Goal: Task Accomplishment & Management: Manage account settings

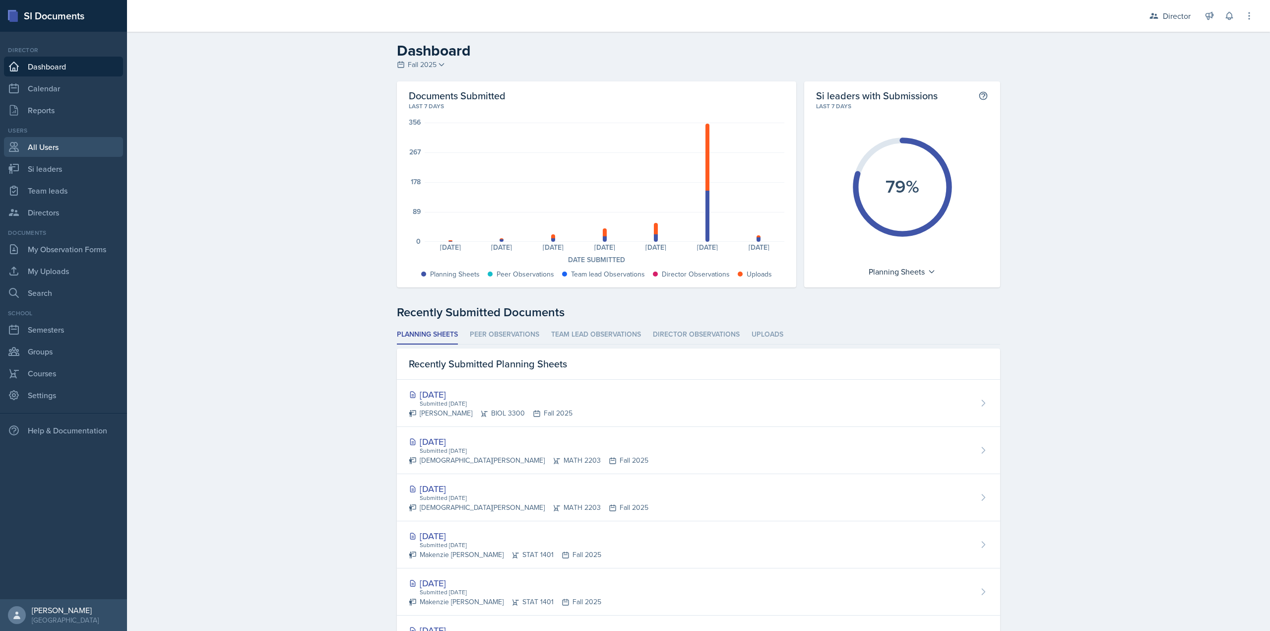
click at [57, 140] on link "All Users" at bounding box center [63, 147] width 119 height 20
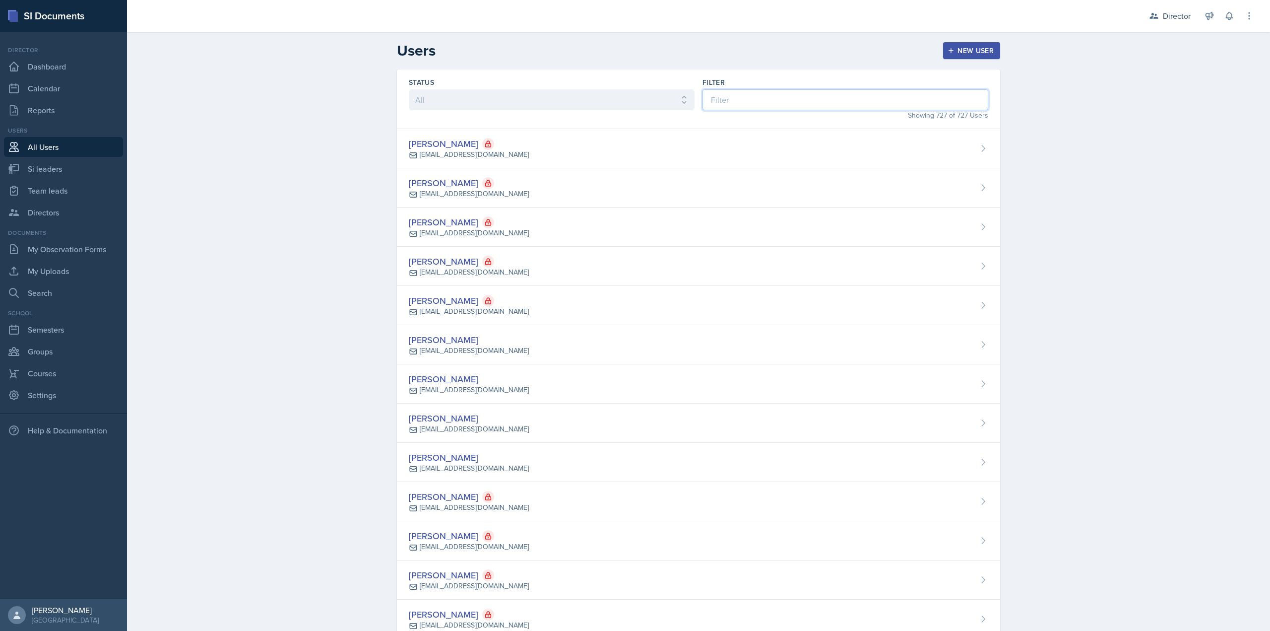
click at [730, 99] on input at bounding box center [846, 99] width 286 height 21
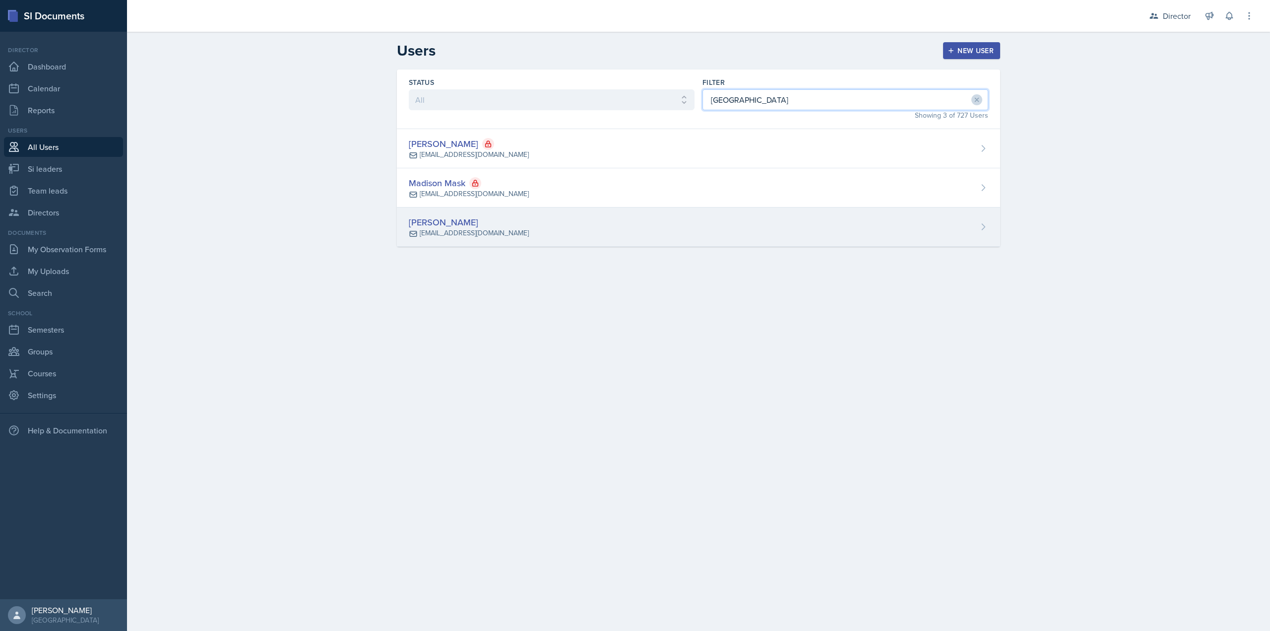
type input "[GEOGRAPHIC_DATA]"
click at [520, 220] on div "[PERSON_NAME] [EMAIL_ADDRESS][DOMAIN_NAME]" at bounding box center [698, 226] width 603 height 39
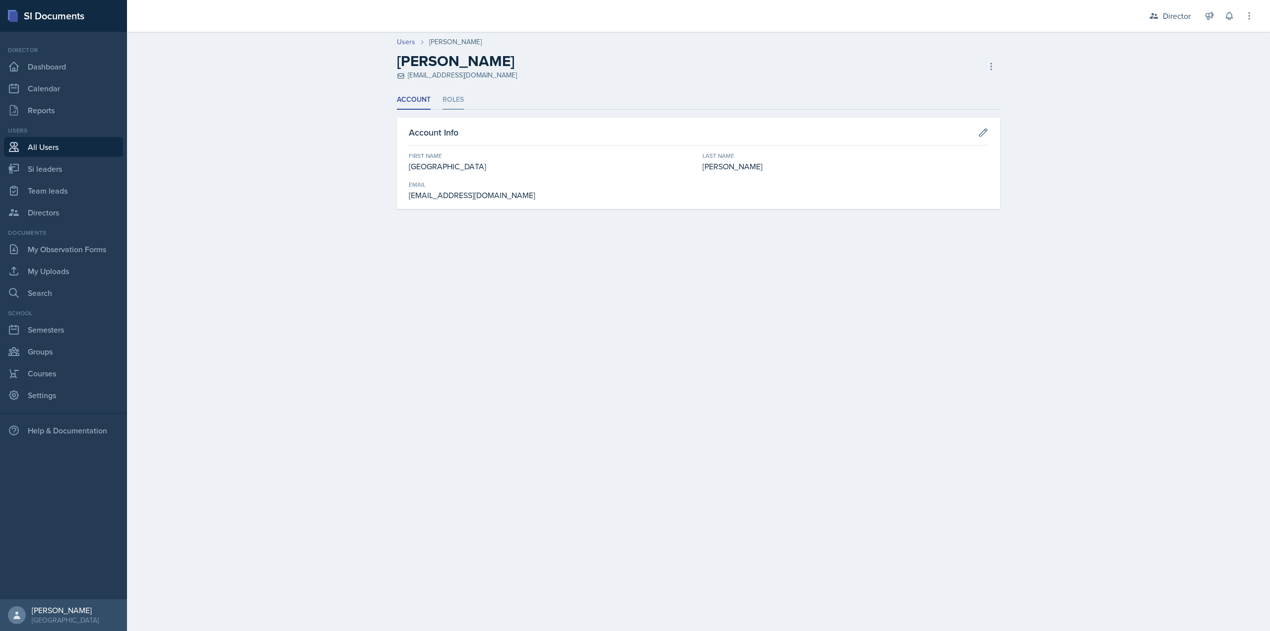
click at [459, 97] on li "Roles" at bounding box center [453, 99] width 21 height 19
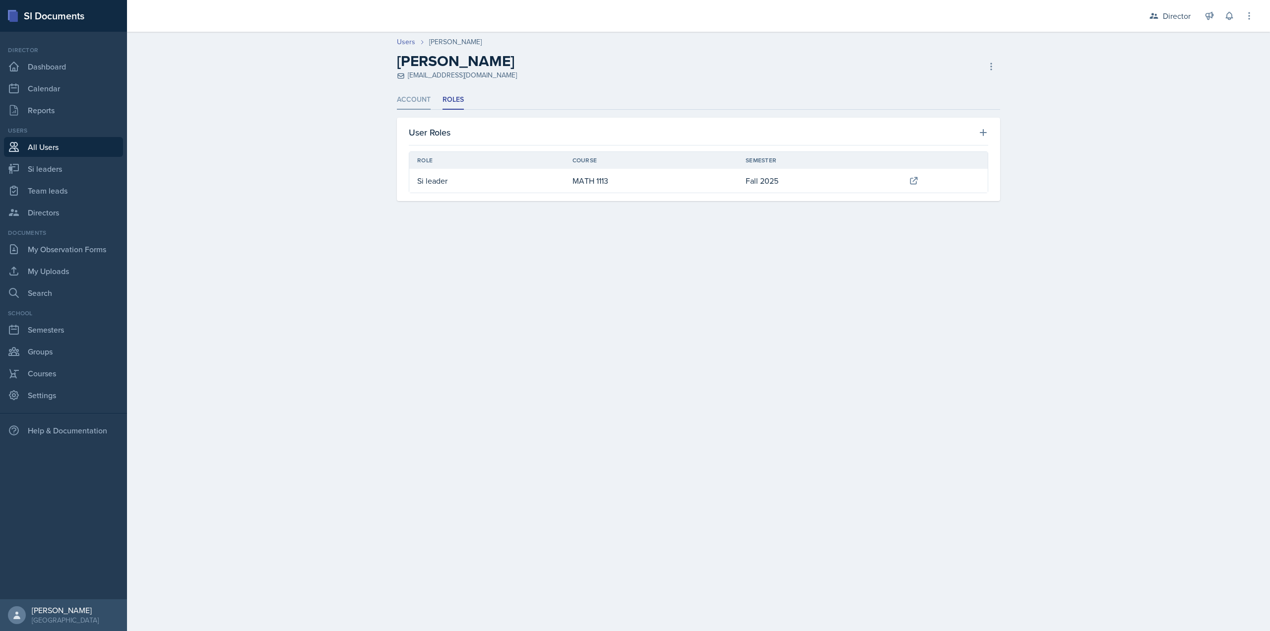
click at [420, 100] on li "Account" at bounding box center [414, 99] width 34 height 19
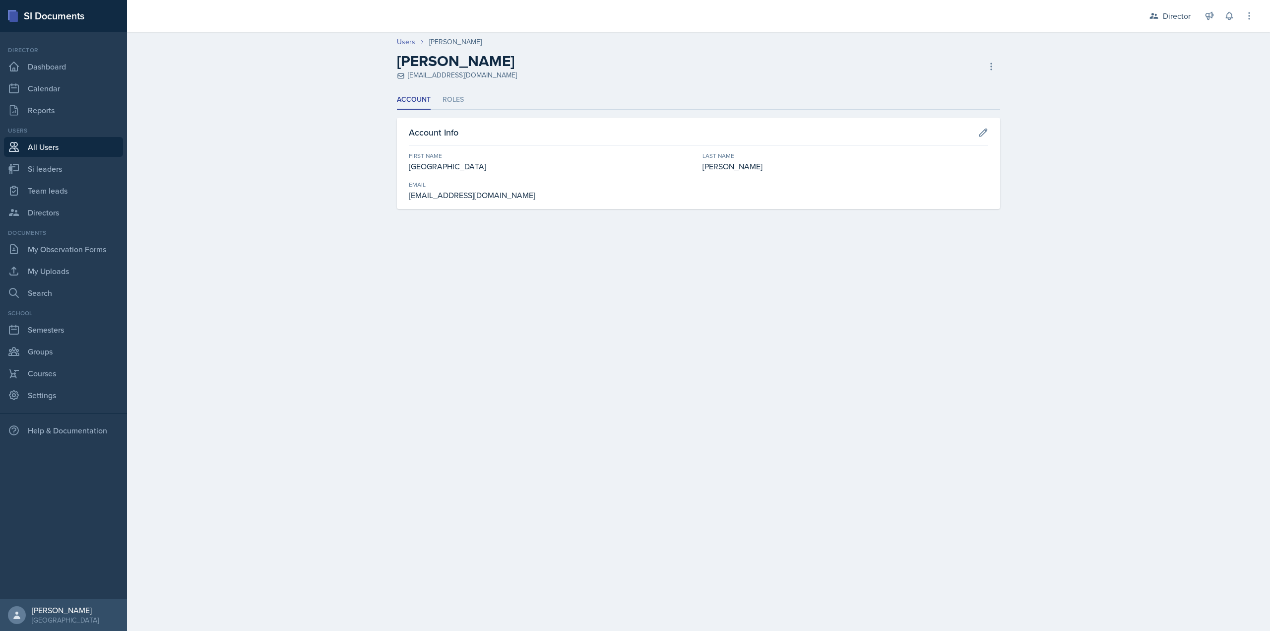
click at [469, 99] on ul "Account Roles" at bounding box center [698, 99] width 603 height 19
click at [444, 103] on li "Roles" at bounding box center [453, 99] width 21 height 19
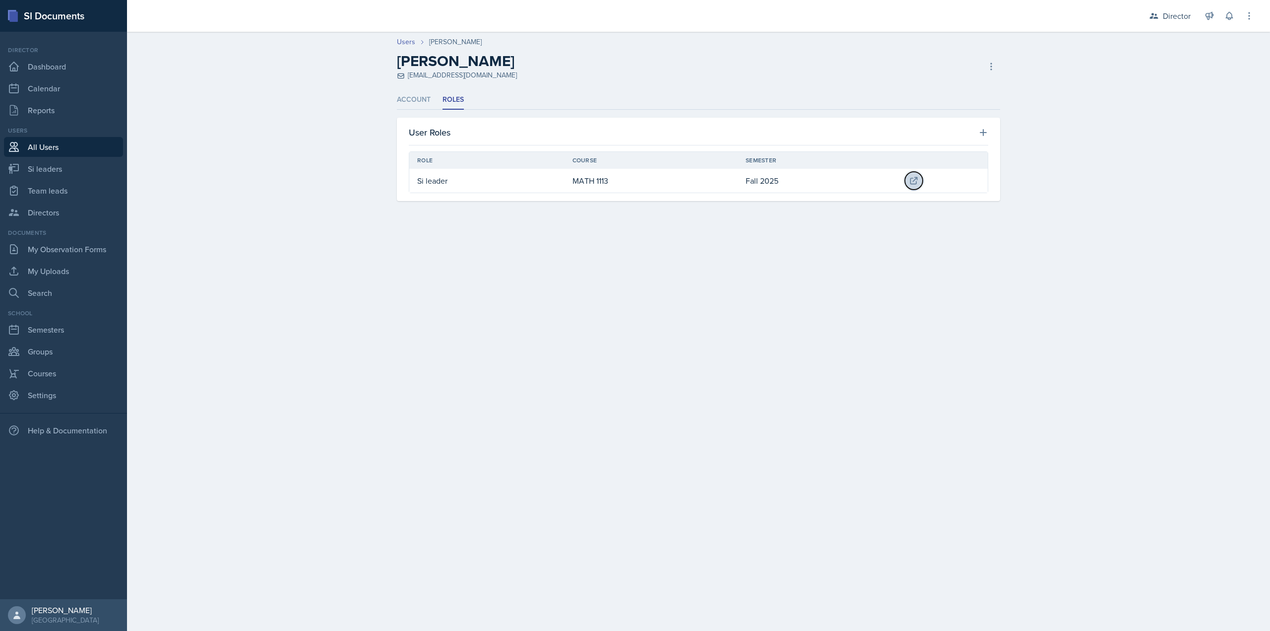
click at [911, 183] on icon at bounding box center [914, 181] width 10 height 10
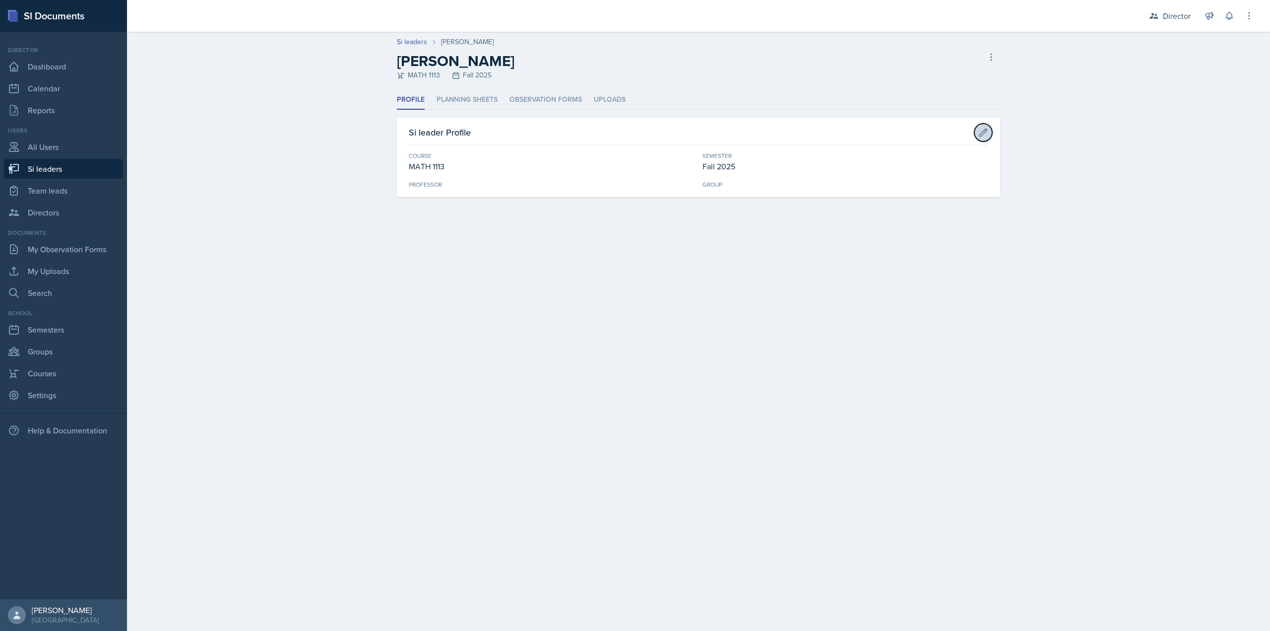
click at [979, 131] on icon at bounding box center [984, 133] width 10 height 10
select select "3c4b3565-585b-46e2-bb66-4719410f632f"
select select "2bed604d-1099-4043-b1bc-2365e8740244"
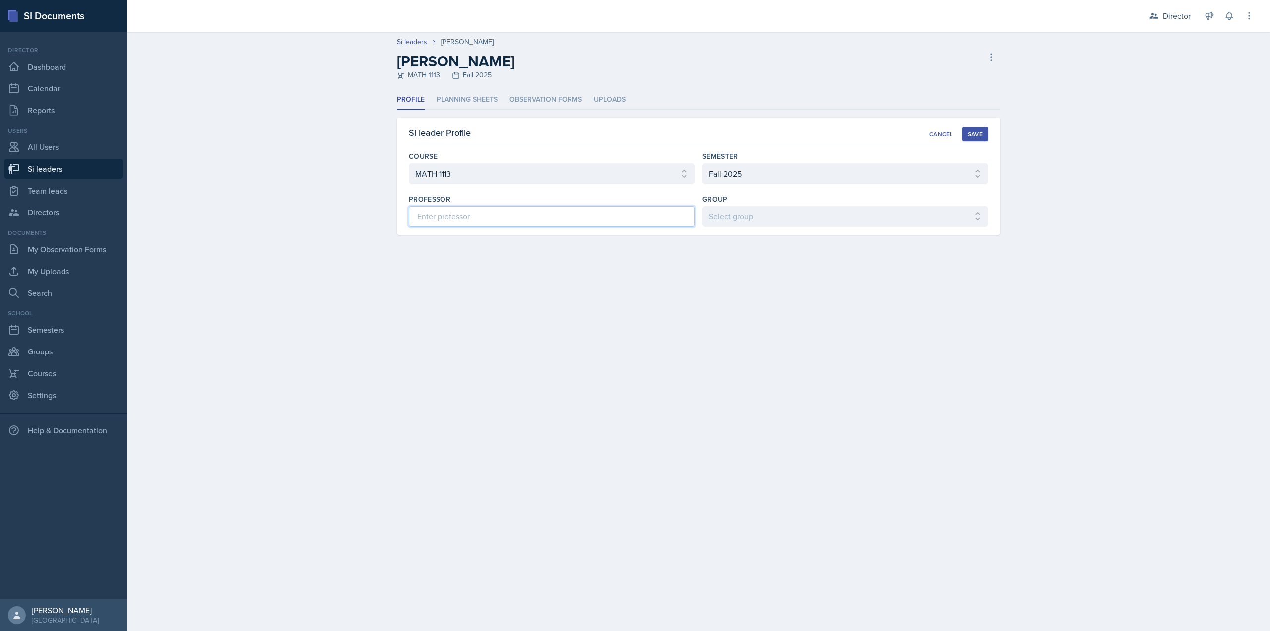
click at [510, 210] on input at bounding box center [552, 216] width 286 height 21
type input "[PERSON_NAME]"
click at [824, 216] on select "Select group Demon SI of [GEOGRAPHIC_DATA] Les Mariettables Lion King Mamma SI/…" at bounding box center [846, 216] width 286 height 21
select select "e892a4c8-123a-40ec-8aa5-ee50854cd130"
click at [703, 206] on select "Select group Demon SI of [GEOGRAPHIC_DATA] Les Mariettables Lion King Mamma SI/…" at bounding box center [846, 216] width 286 height 21
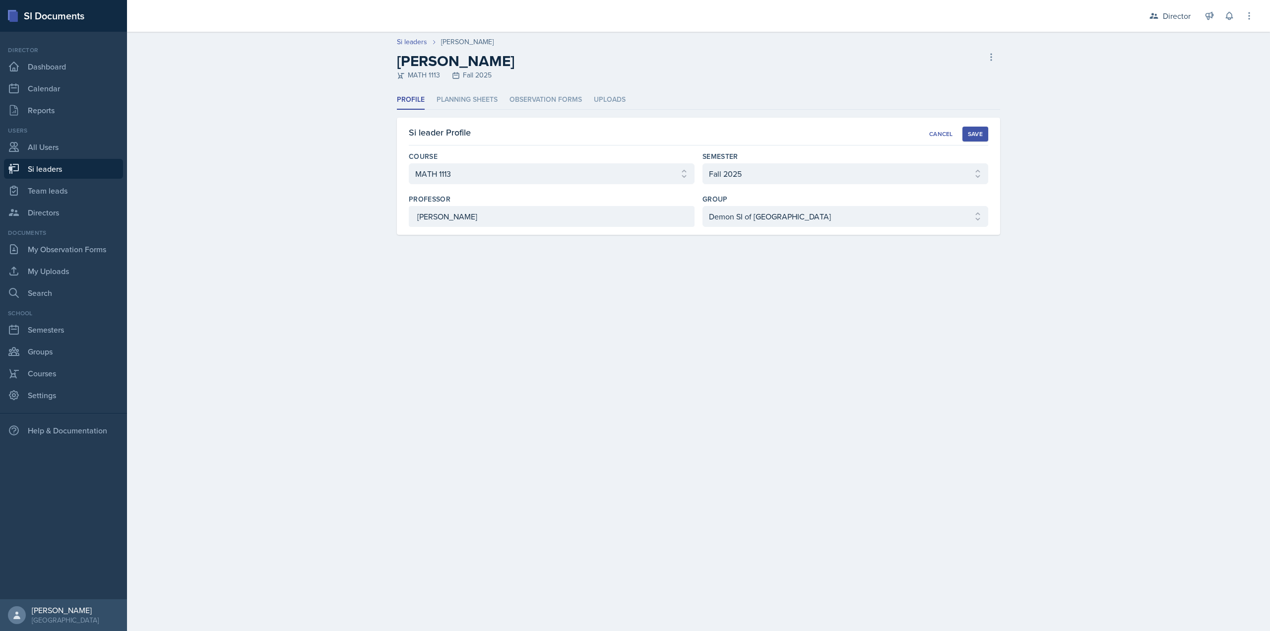
click at [970, 130] on div "Save" at bounding box center [975, 134] width 15 height 8
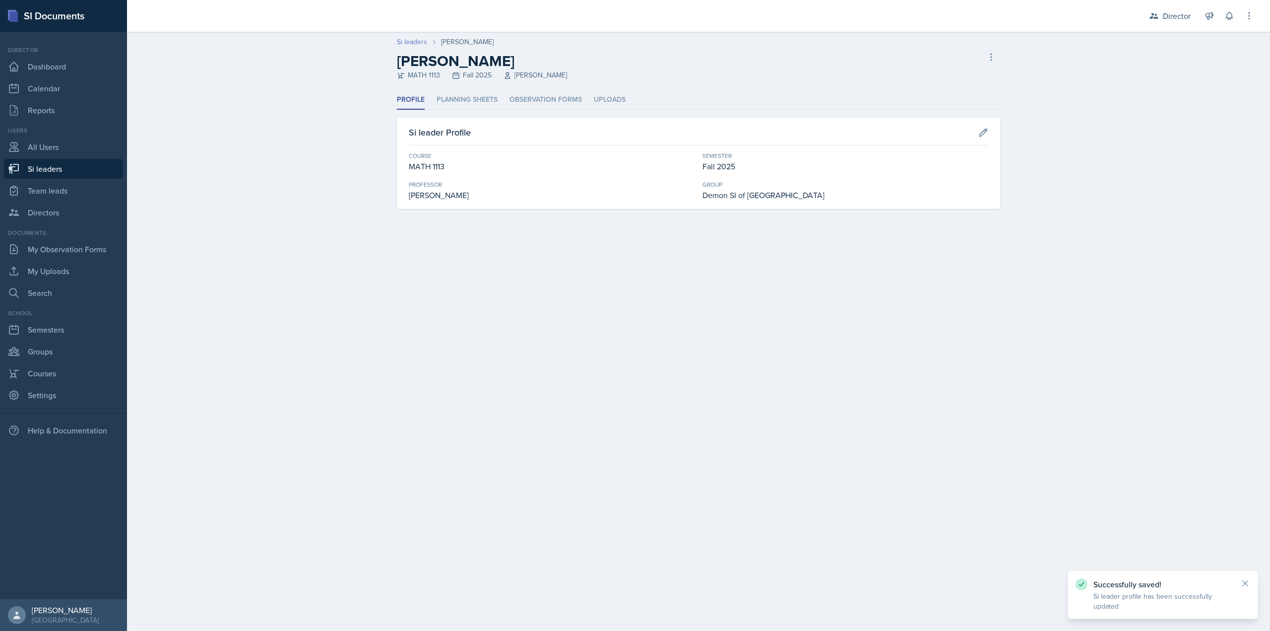
click at [423, 43] on link "Si leaders" at bounding box center [412, 42] width 30 height 10
select select "2bed604d-1099-4043-b1bc-2365e8740244"
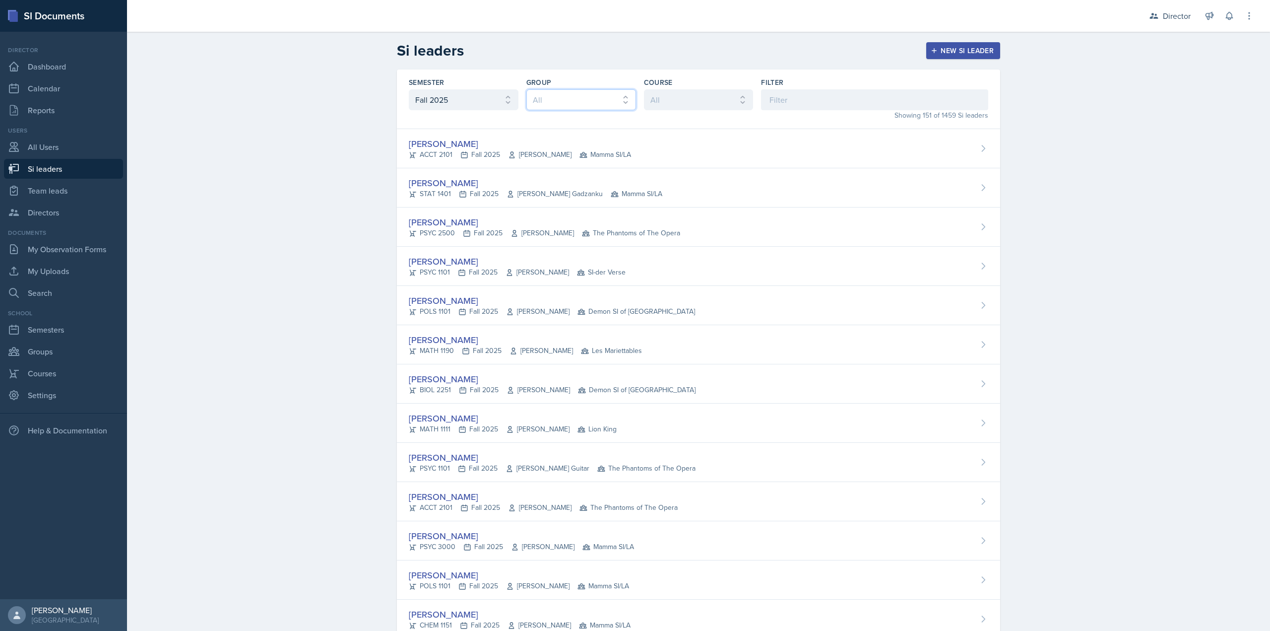
click at [543, 96] on select "All Les Mariettables Lion King Demon SI of Fleet Street Mamma SI/LA SI-der Vers…" at bounding box center [582, 99] width 110 height 21
select select "e892a4c8-123a-40ec-8aa5-ee50854cd130"
click at [527, 89] on select "All Les Mariettables Lion King Demon SI of Fleet Street Mamma SI/LA SI-der Vers…" at bounding box center [582, 99] width 110 height 21
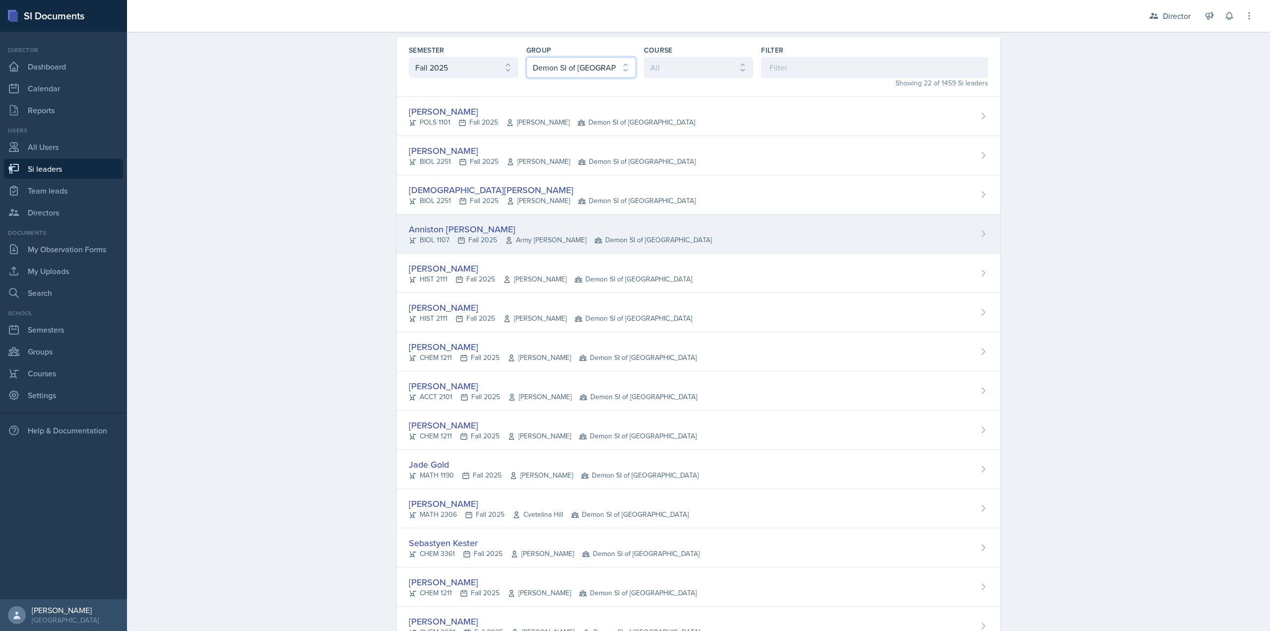
scroll to position [50, 0]
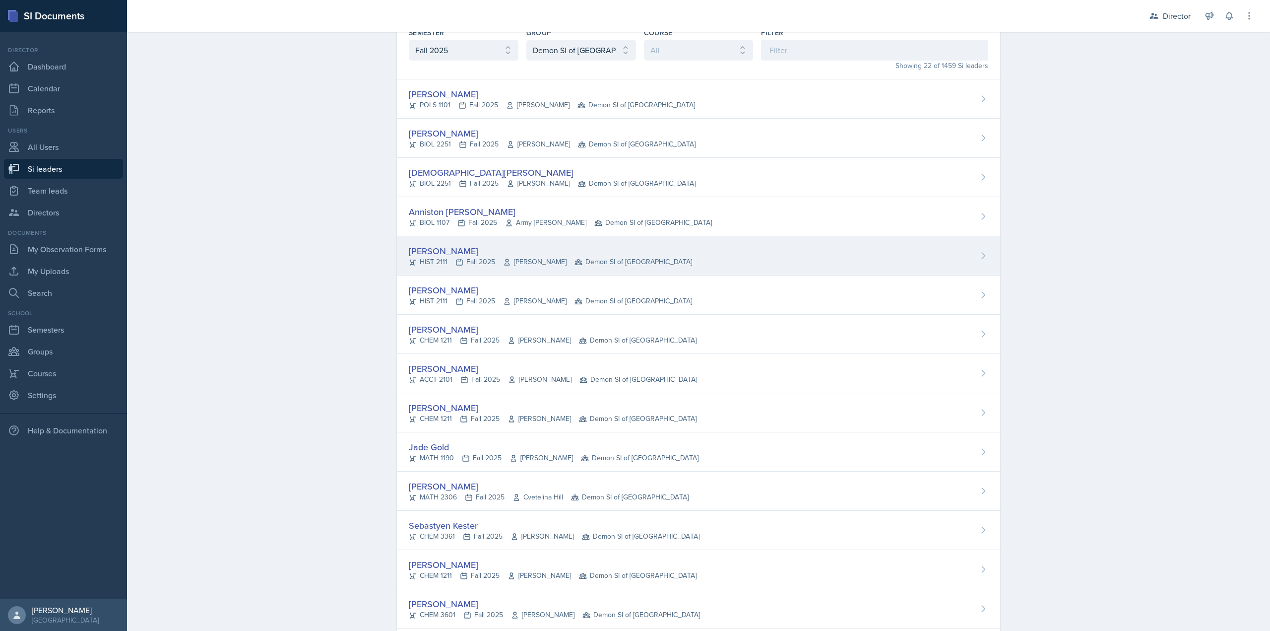
click at [575, 261] on span "Demon SI of [GEOGRAPHIC_DATA]" at bounding box center [634, 262] width 118 height 10
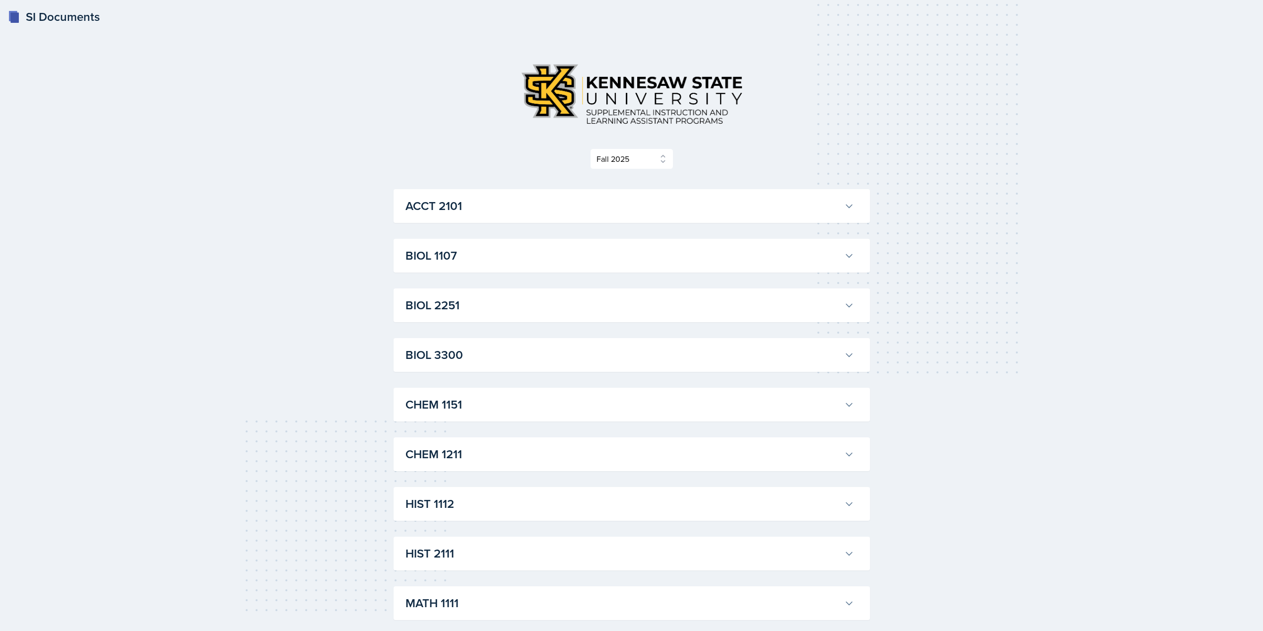
select select "2bed604d-1099-4043-b1bc-2365e8740244"
